Goal: Task Accomplishment & Management: Complete application form

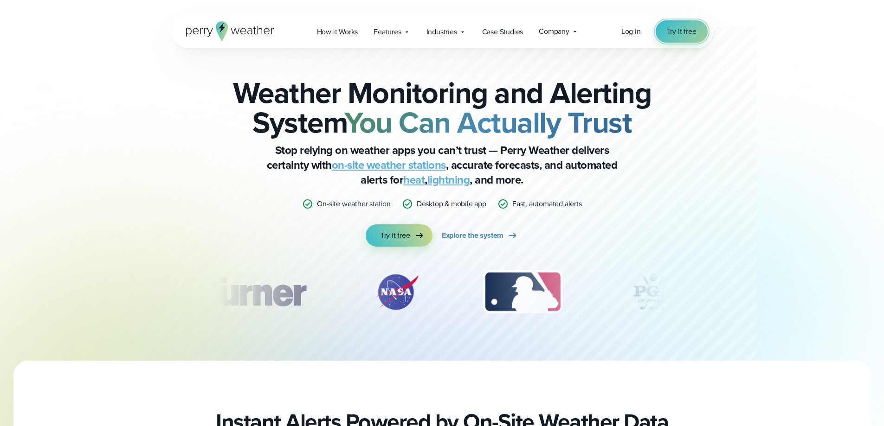
click at [692, 26] on span "Try it free" at bounding box center [681, 31] width 30 height 11
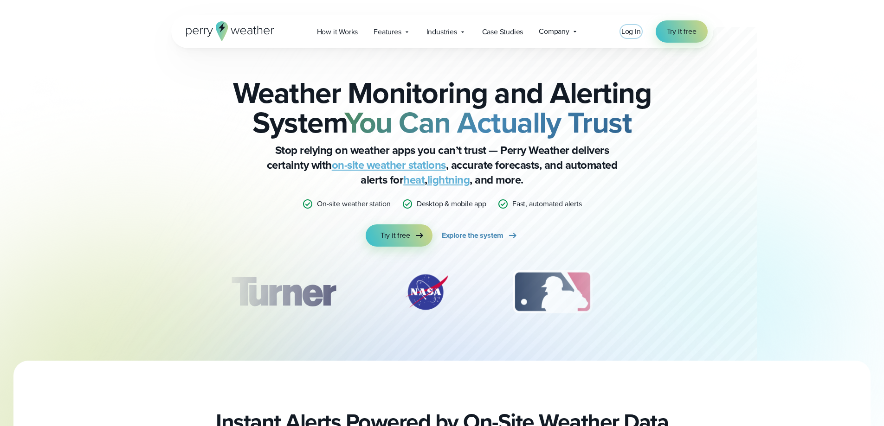
click at [635, 28] on span "Log in" at bounding box center [630, 31] width 19 height 11
